Goal: Task Accomplishment & Management: Use online tool/utility

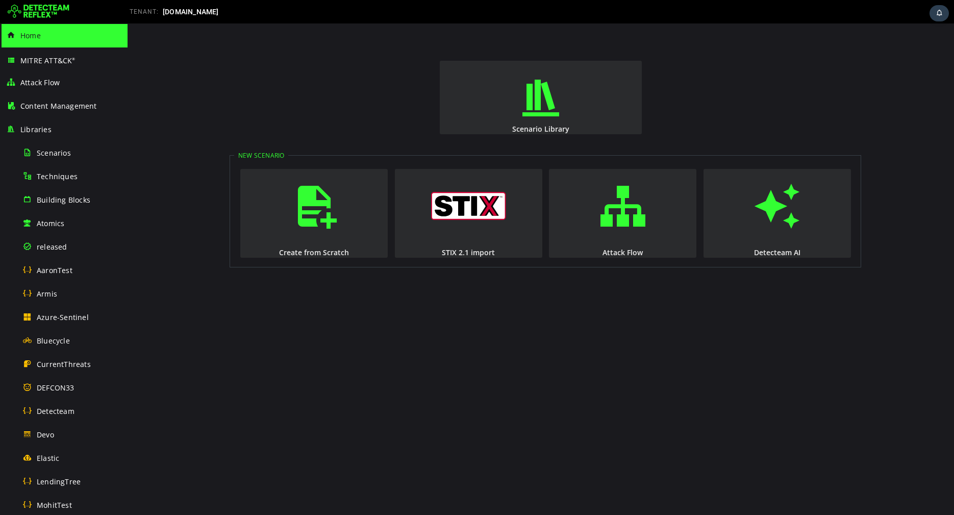
click at [31, 11] on img at bounding box center [39, 12] width 62 height 16
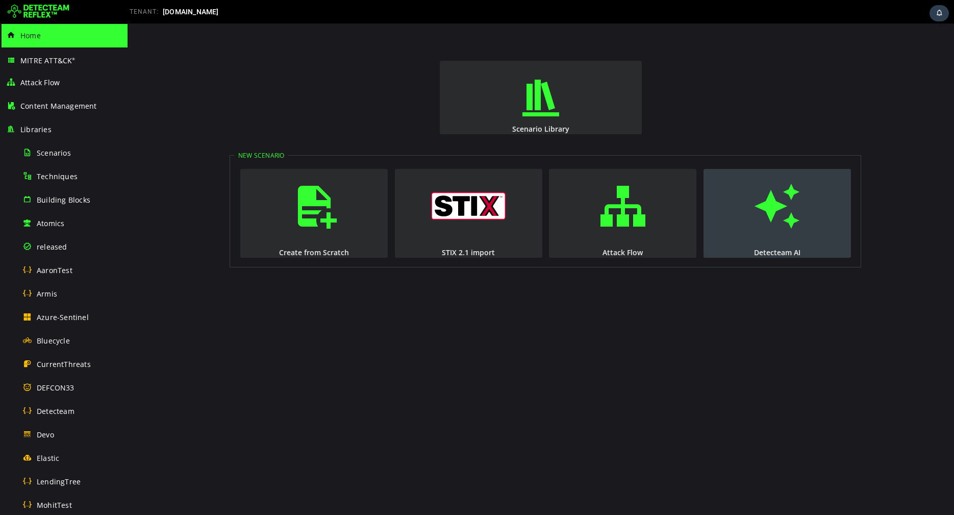
click at [772, 220] on span "button" at bounding box center [777, 205] width 10 height 69
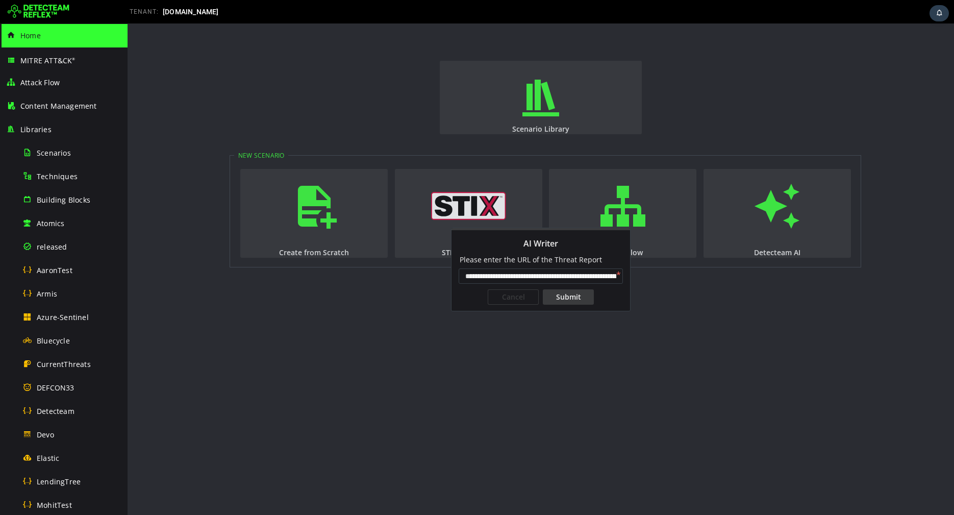
scroll to position [0, 82]
type input "**********"
click at [577, 304] on div "Submit" at bounding box center [568, 296] width 51 height 15
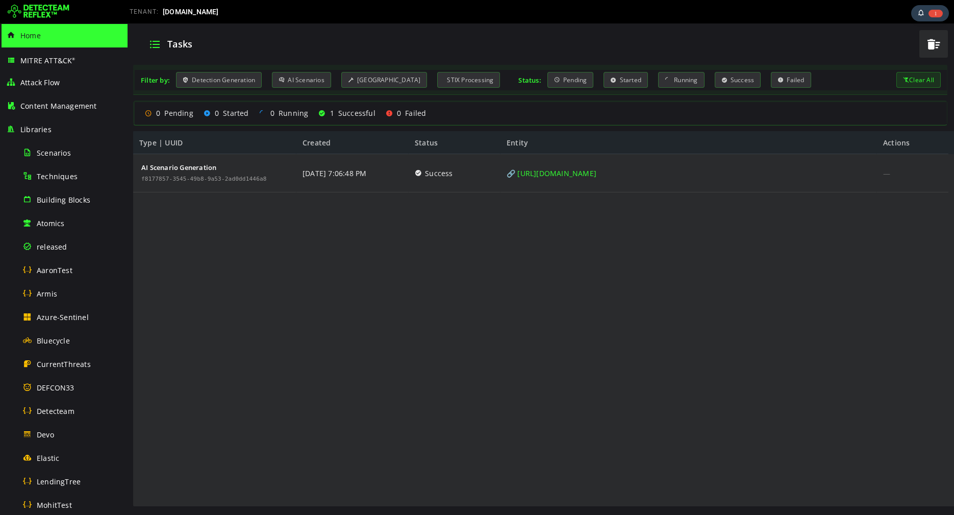
click at [46, 6] on img at bounding box center [39, 12] width 62 height 16
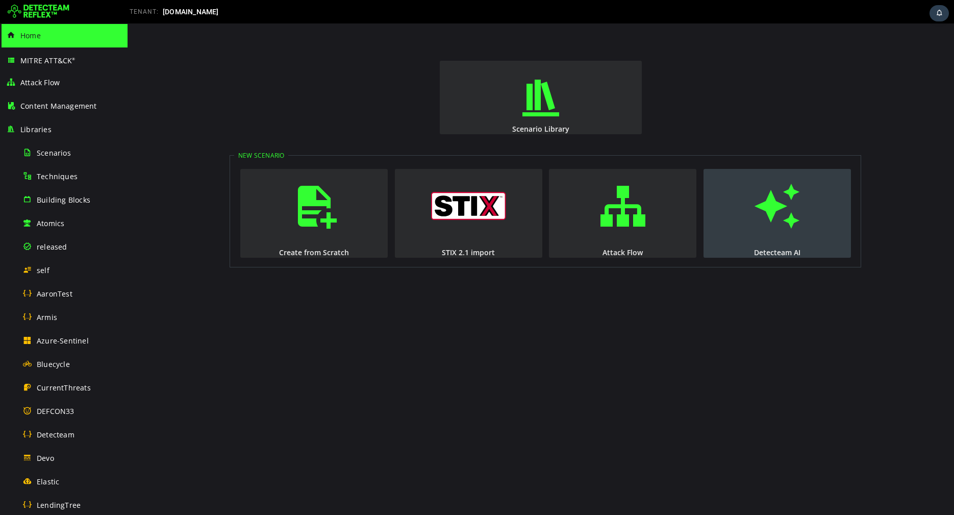
click at [775, 208] on span "button" at bounding box center [777, 205] width 10 height 69
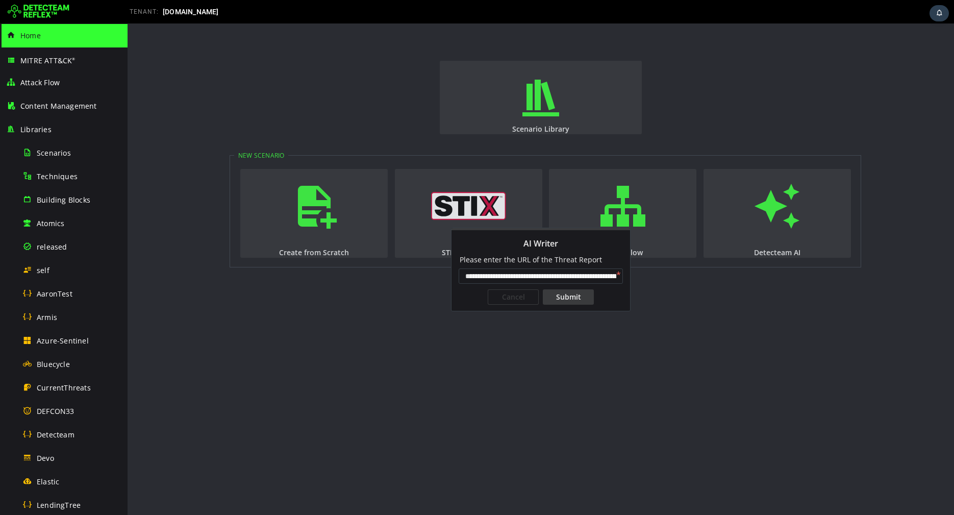
scroll to position [0, 82]
type input "**********"
click at [565, 297] on div "Submit" at bounding box center [568, 296] width 51 height 15
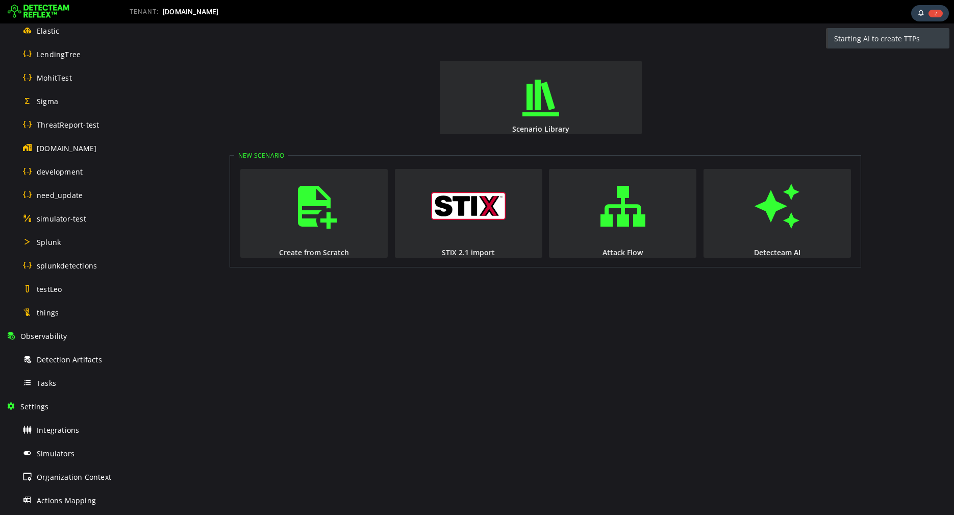
scroll to position [518, 0]
